Goal: Check status: Check status

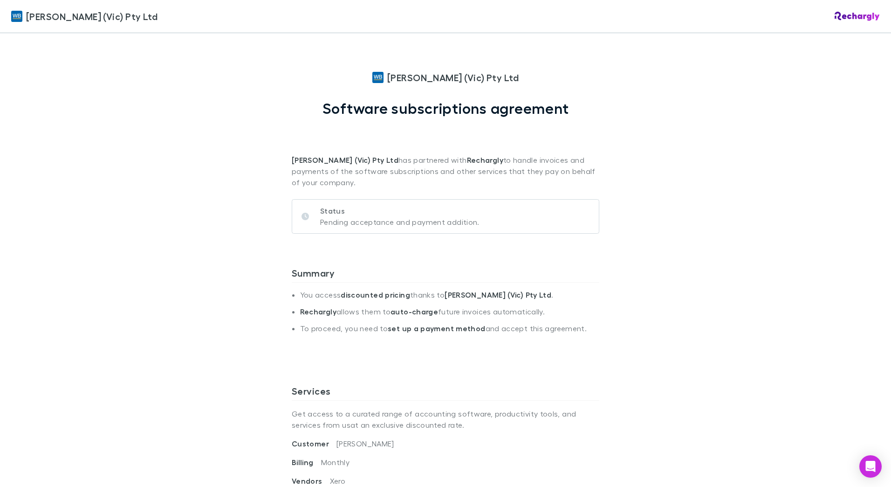
scroll to position [326, 0]
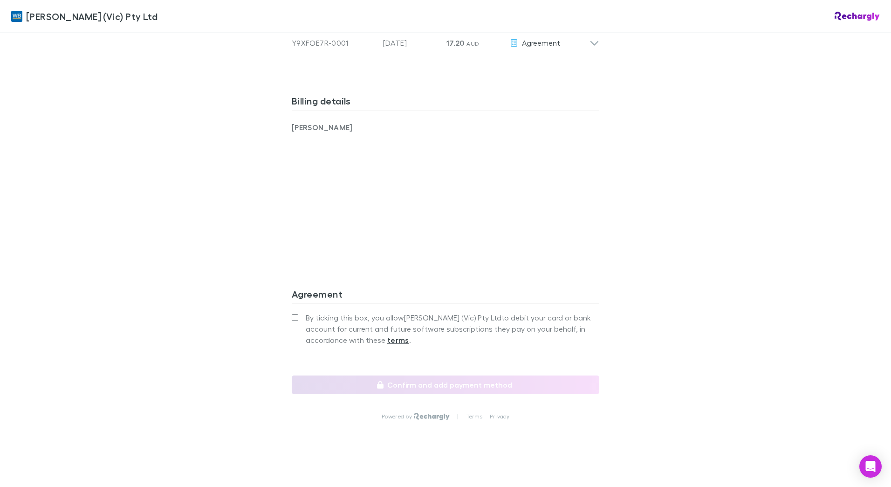
scroll to position [644, 0]
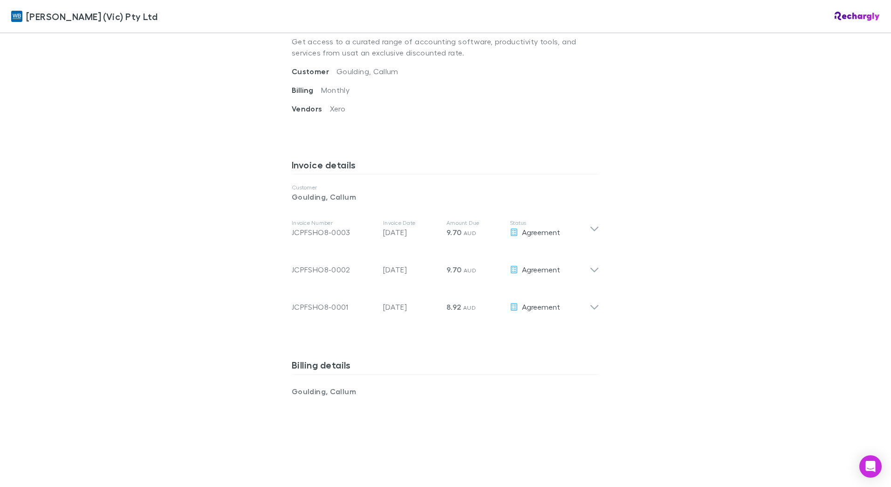
scroll to position [373, 0]
